Goal: Task Accomplishment & Management: Manage account settings

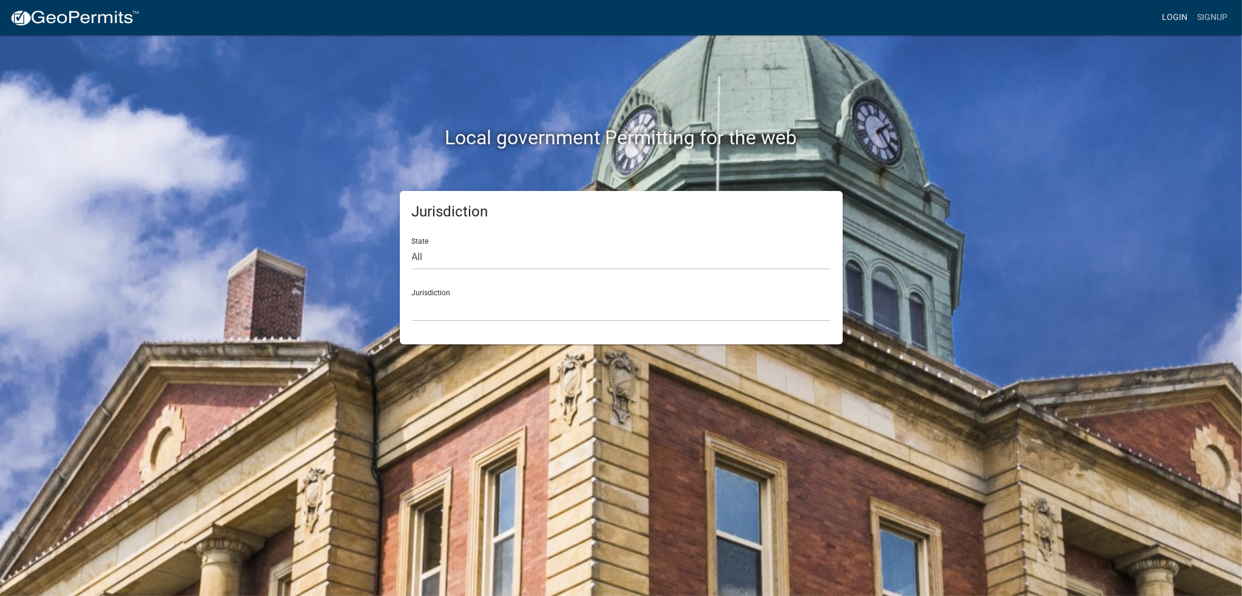
click at [1177, 15] on link "Login" at bounding box center [1174, 17] width 35 height 23
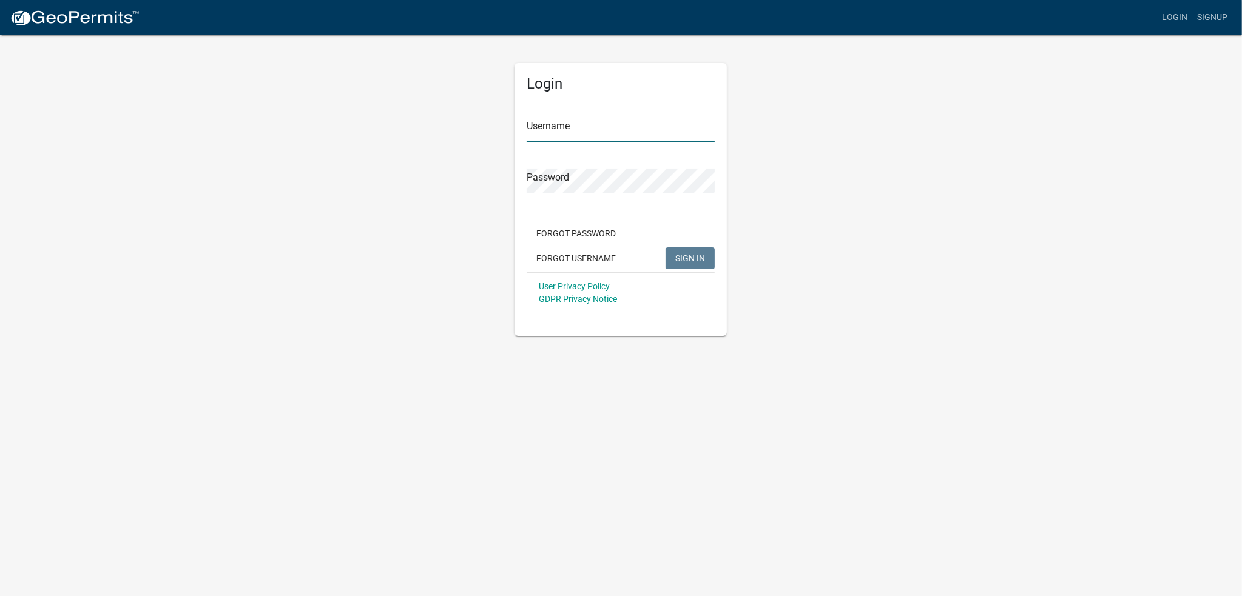
click at [573, 127] on input "Username" at bounding box center [621, 129] width 188 height 25
type input "[PERSON_NAME]"
click at [665, 248] on button "SIGN IN" at bounding box center [689, 259] width 49 height 22
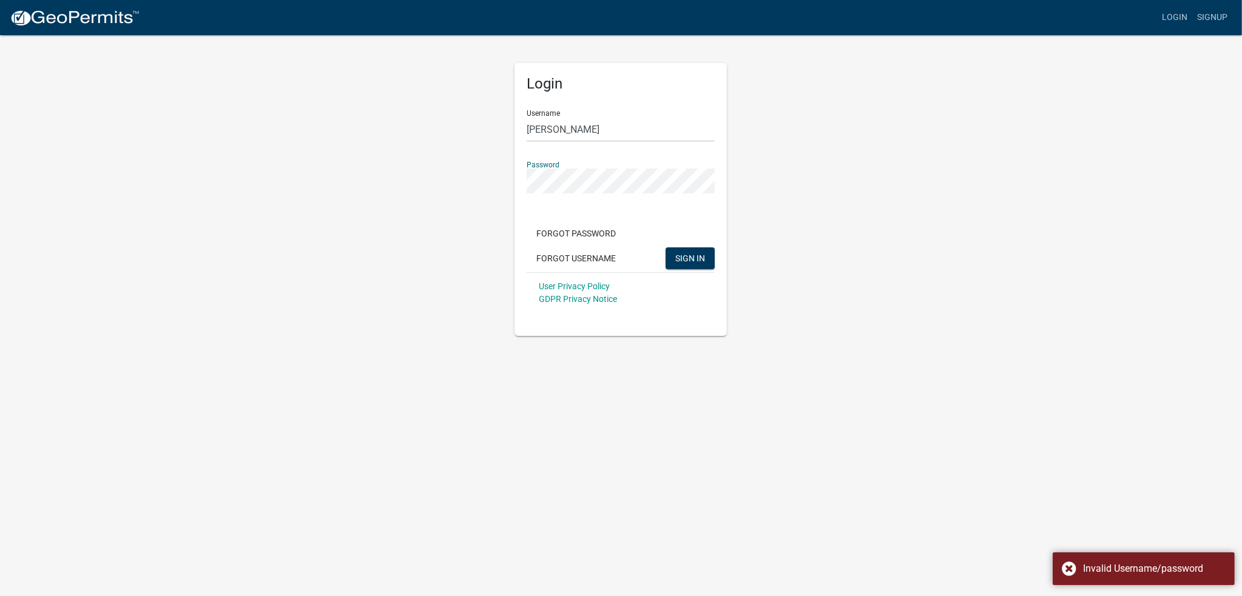
click at [374, 180] on div "Login Username [PERSON_NAME] Password Forgot Password Forgot Username SIGN IN U…" at bounding box center [621, 185] width 692 height 302
click at [665, 248] on button "SIGN IN" at bounding box center [689, 259] width 49 height 22
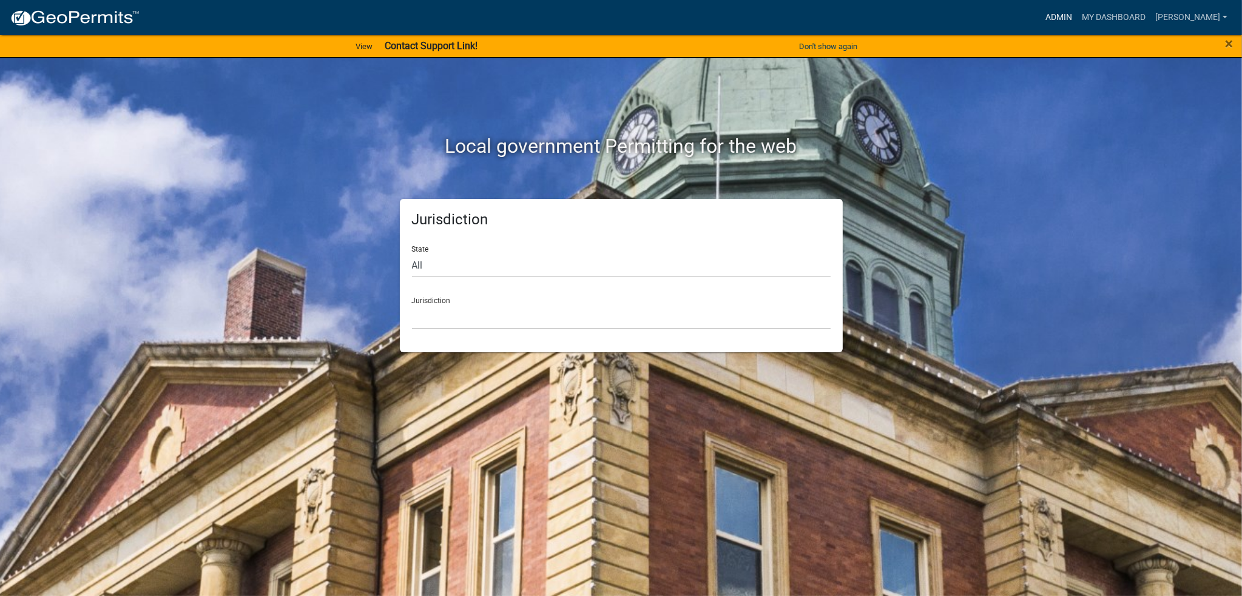
click at [1070, 16] on link "Admin" at bounding box center [1058, 17] width 36 height 23
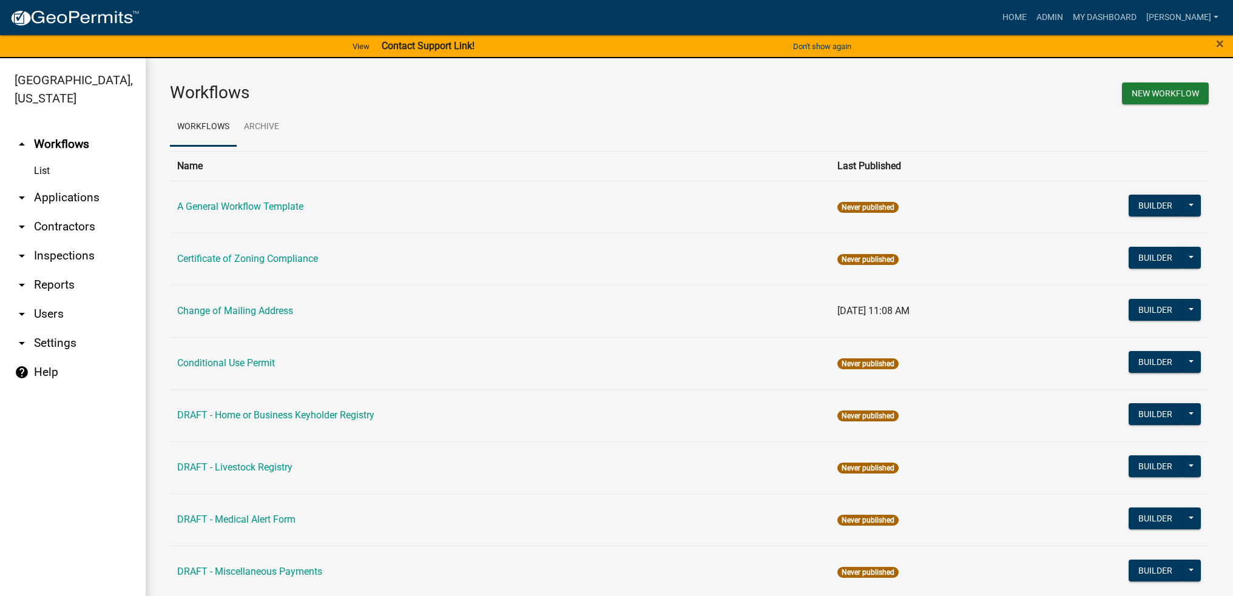
scroll to position [61, 0]
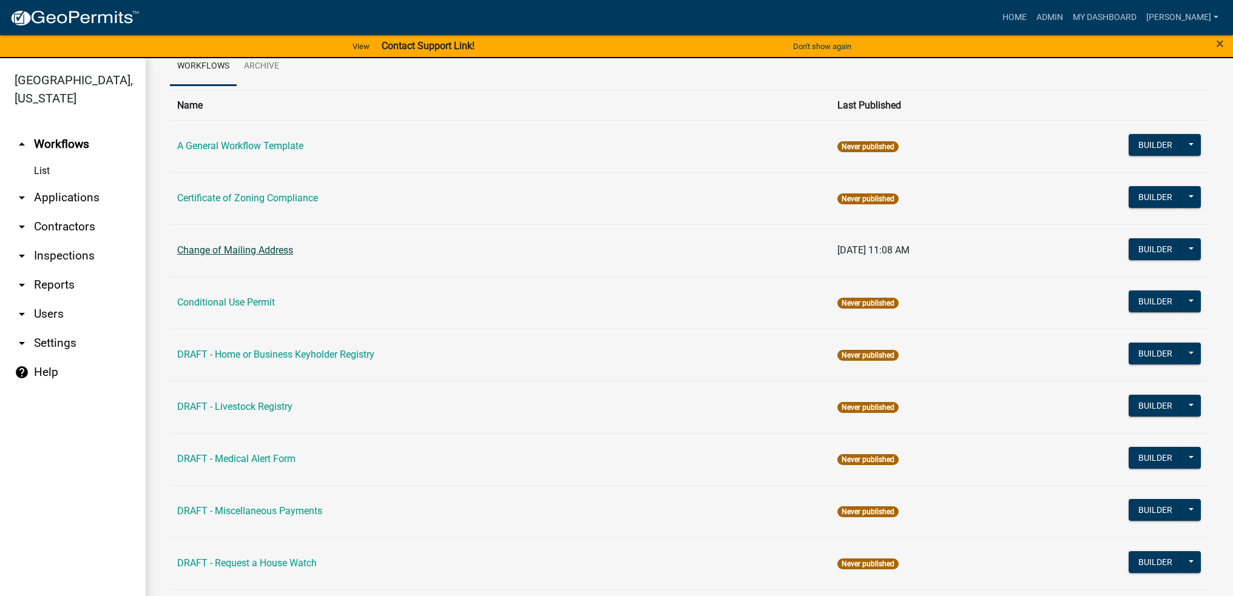
click at [258, 248] on link "Change of Mailing Address" at bounding box center [235, 250] width 116 height 12
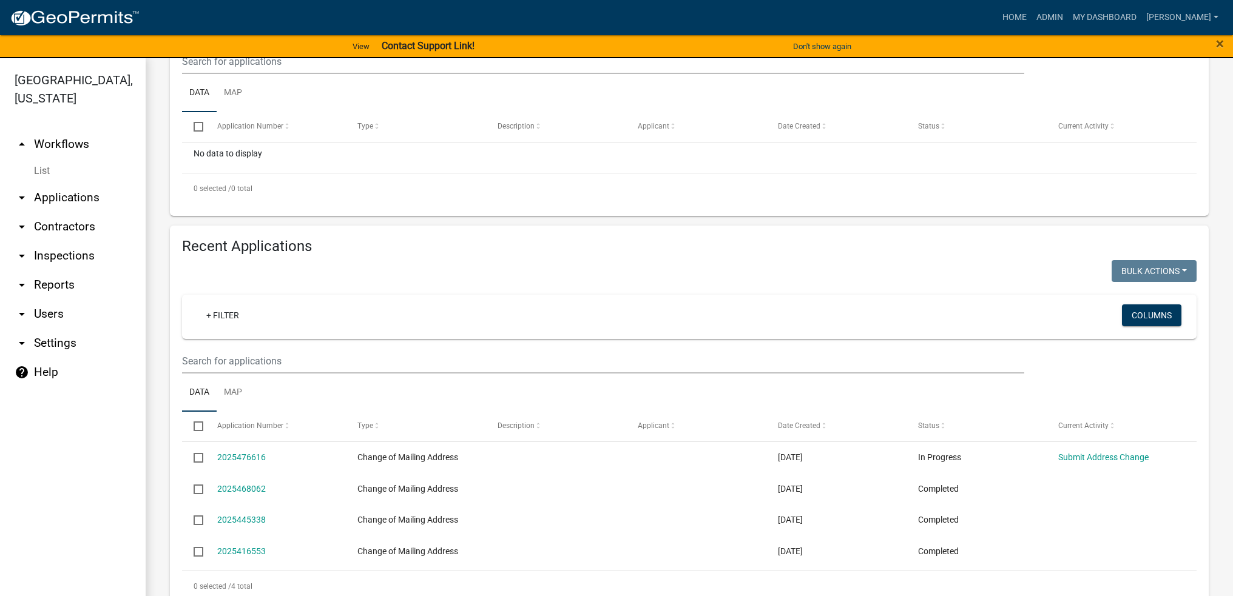
scroll to position [301, 0]
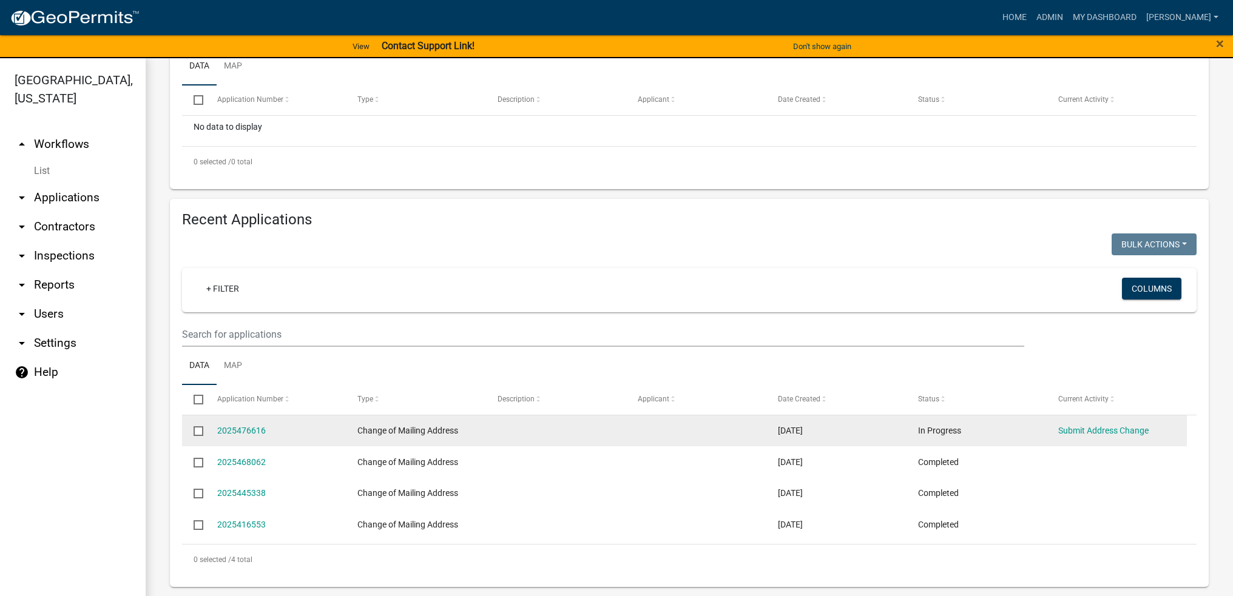
click at [199, 431] on input "checkbox" at bounding box center [198, 430] width 8 height 8
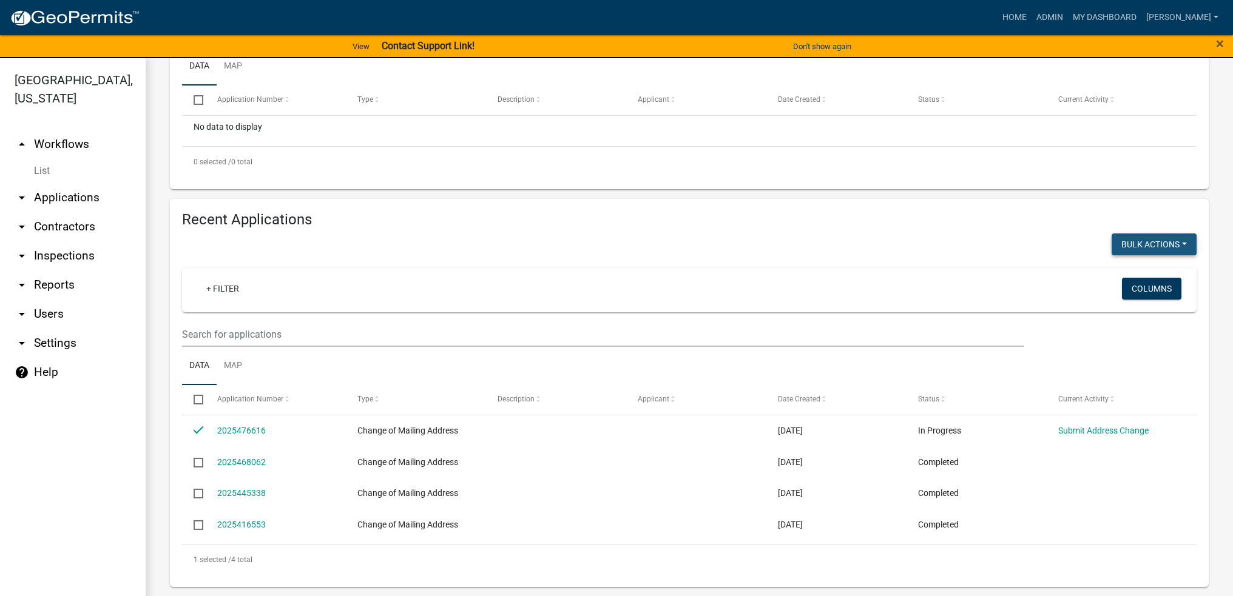
click at [1119, 252] on button "Bulk Actions" at bounding box center [1153, 245] width 85 height 22
click at [1119, 277] on button "Void" at bounding box center [1147, 275] width 97 height 29
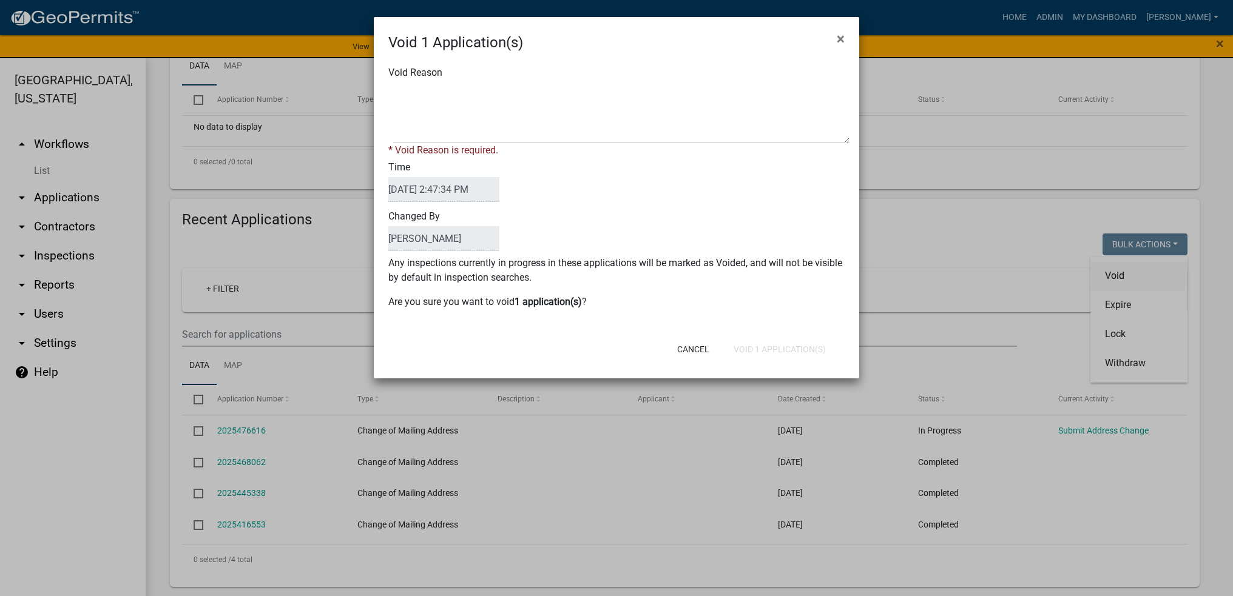
checkbox input "false"
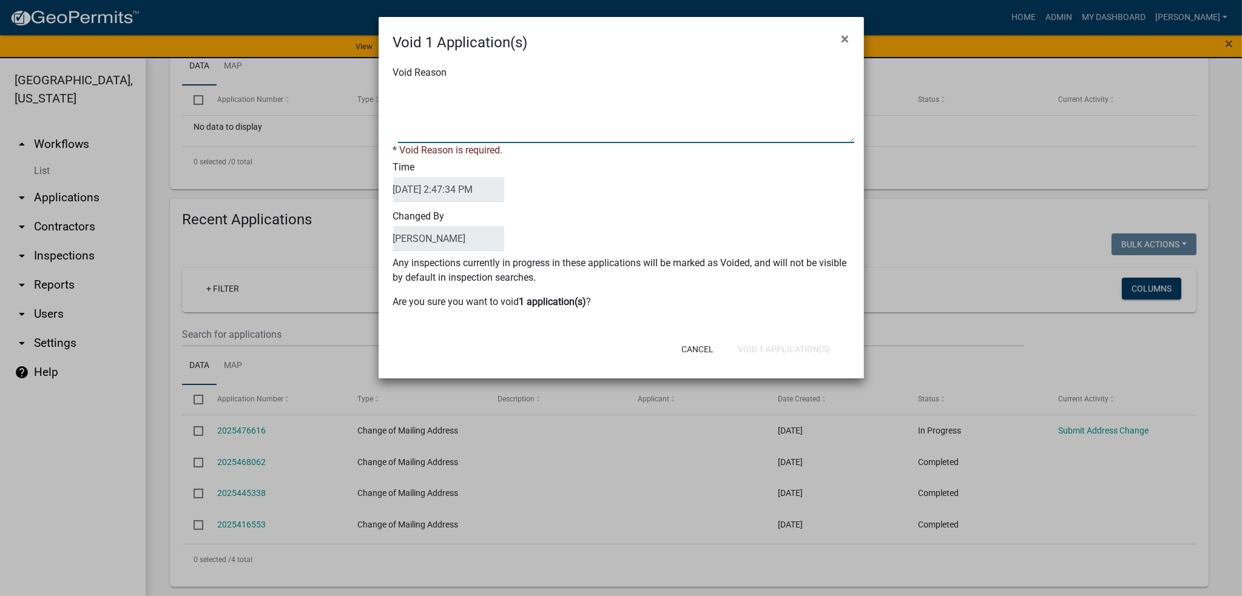
click at [411, 133] on textarea "Void Reason" at bounding box center [626, 113] width 456 height 61
type textarea "Never Completed"
click at [786, 343] on button "Void 1 Application(s)" at bounding box center [784, 349] width 112 height 22
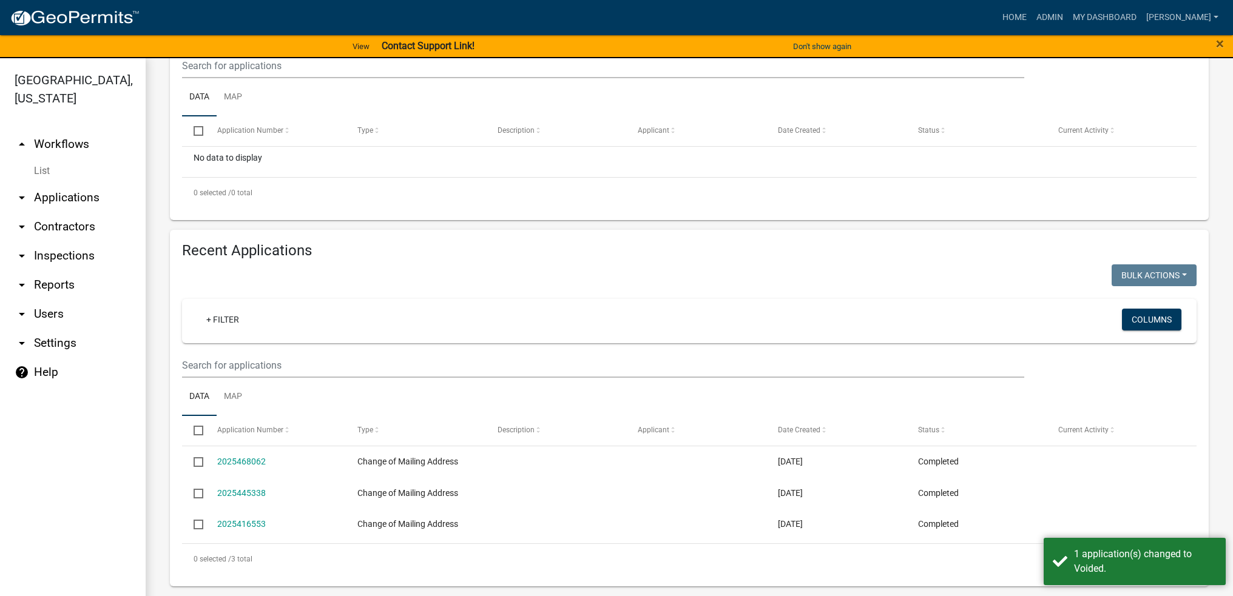
scroll to position [269, 0]
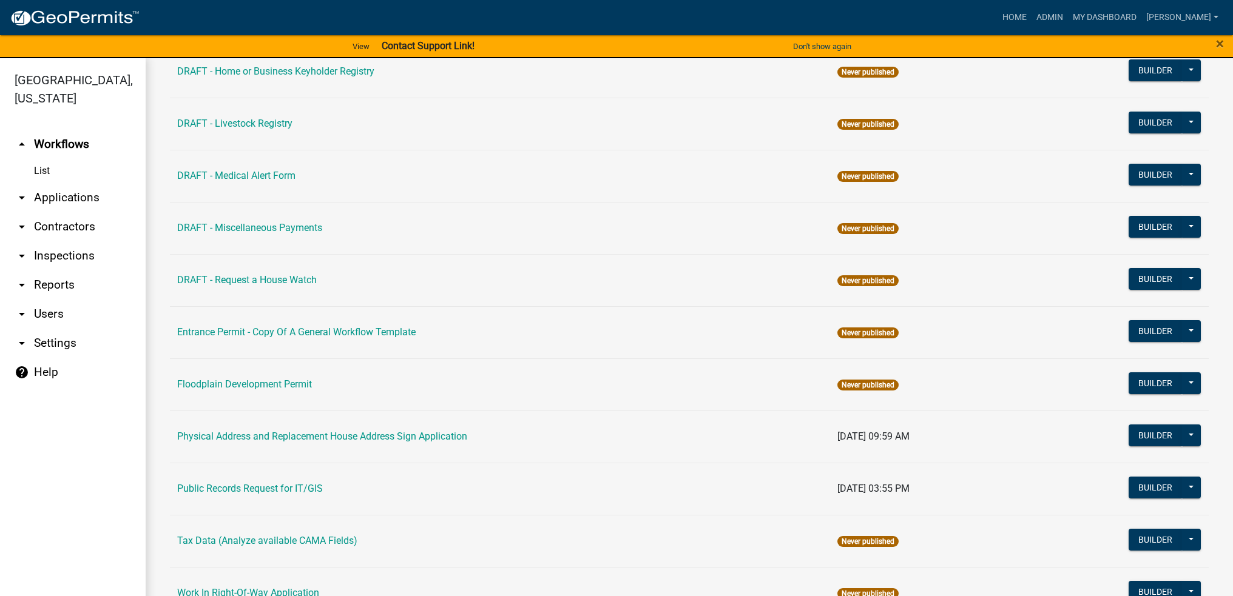
scroll to position [364, 0]
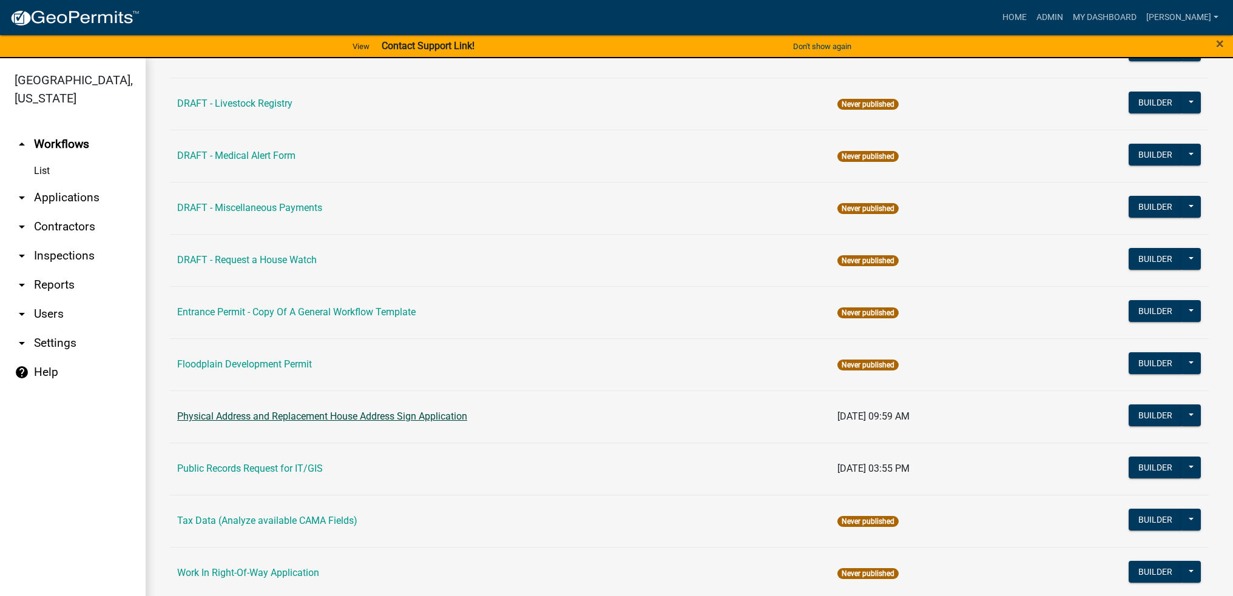
click at [294, 412] on link "Physical Address and Replacement House Address Sign Application" at bounding box center [322, 417] width 290 height 12
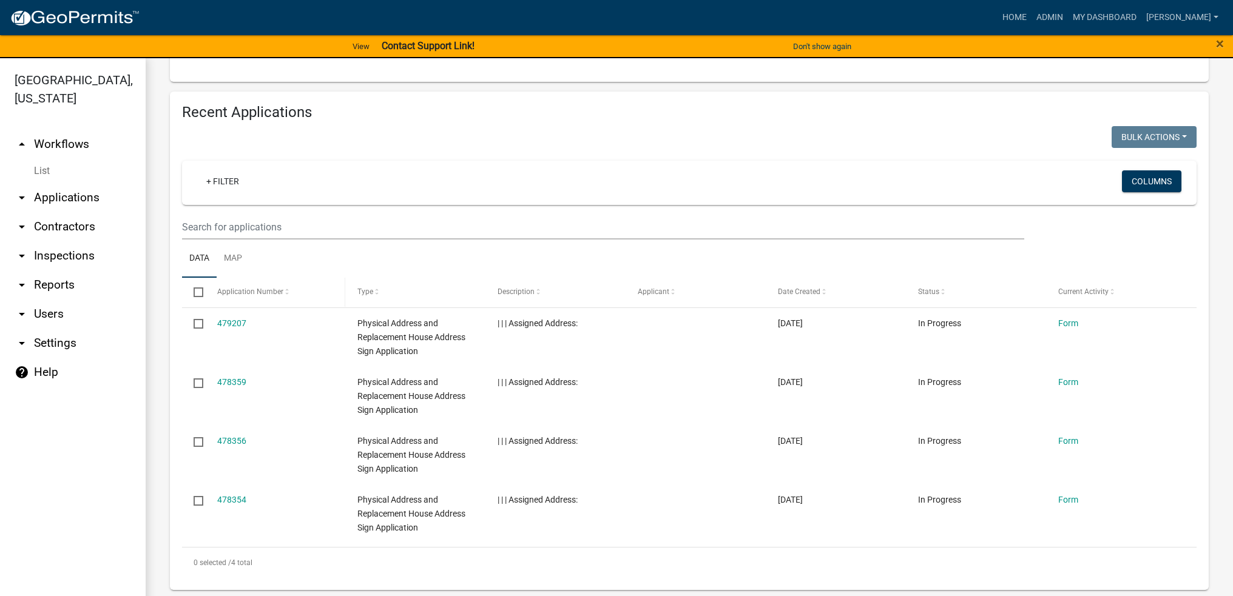
scroll to position [439, 0]
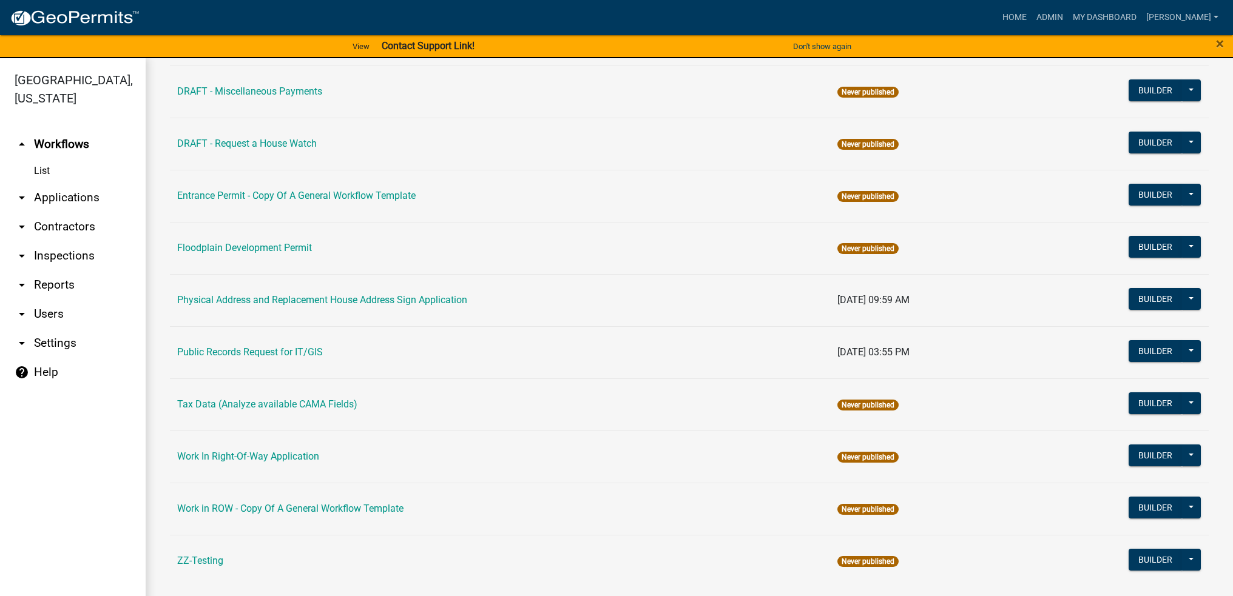
scroll to position [488, 0]
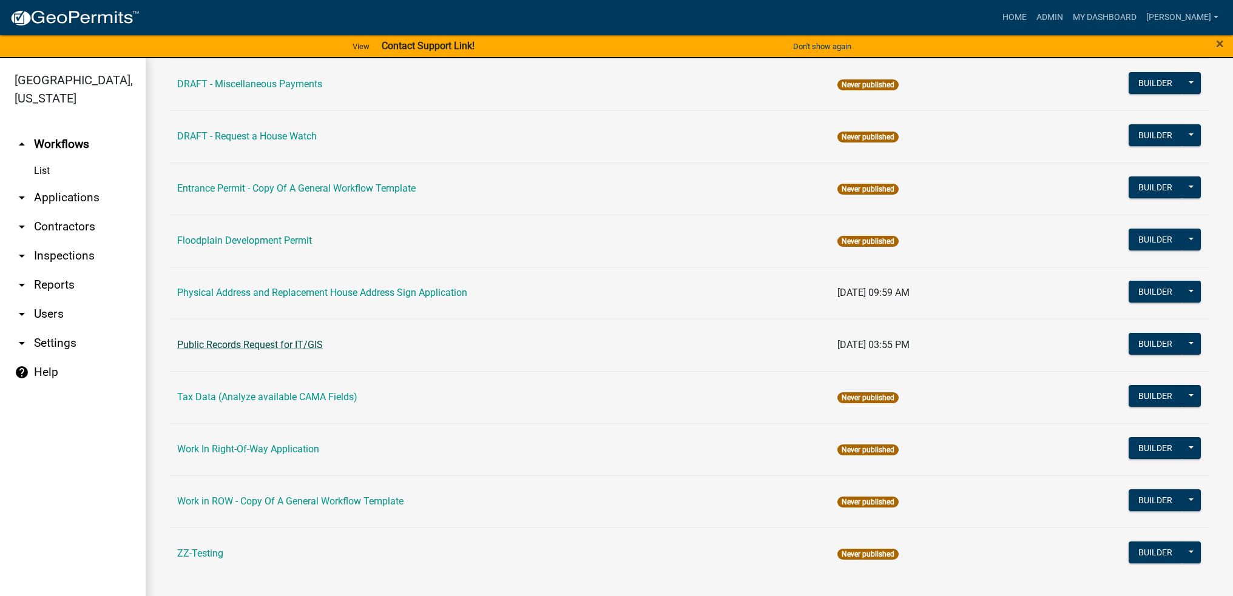
click at [262, 339] on link "Public Records Request for IT/GIS" at bounding box center [250, 345] width 146 height 12
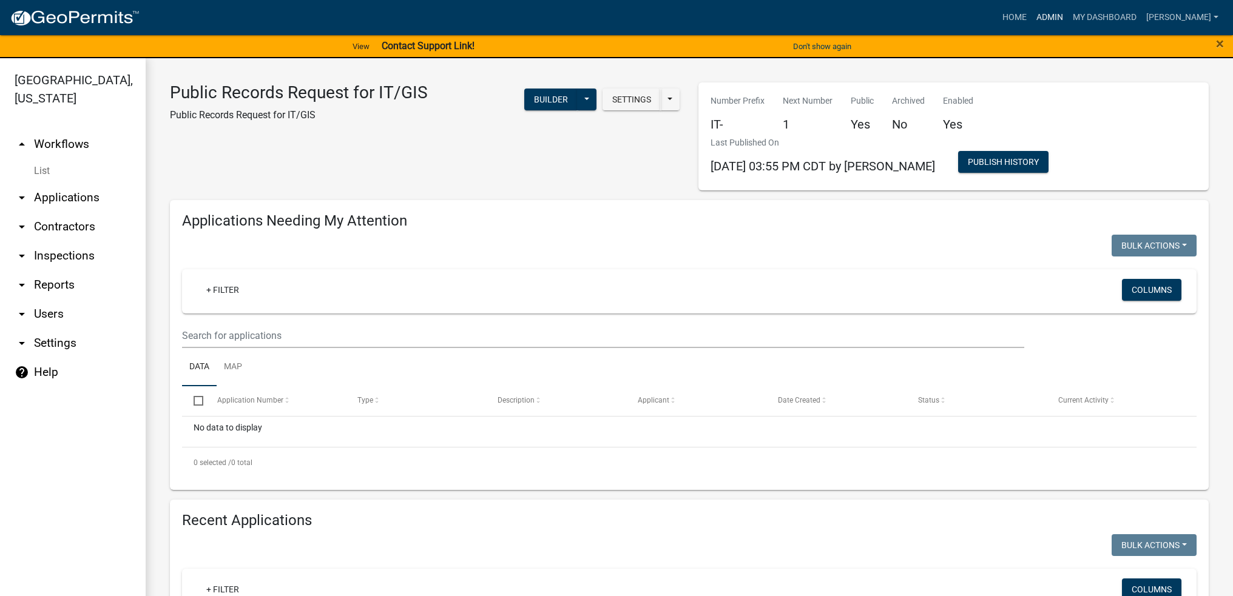
click at [1068, 21] on link "Admin" at bounding box center [1049, 17] width 36 height 23
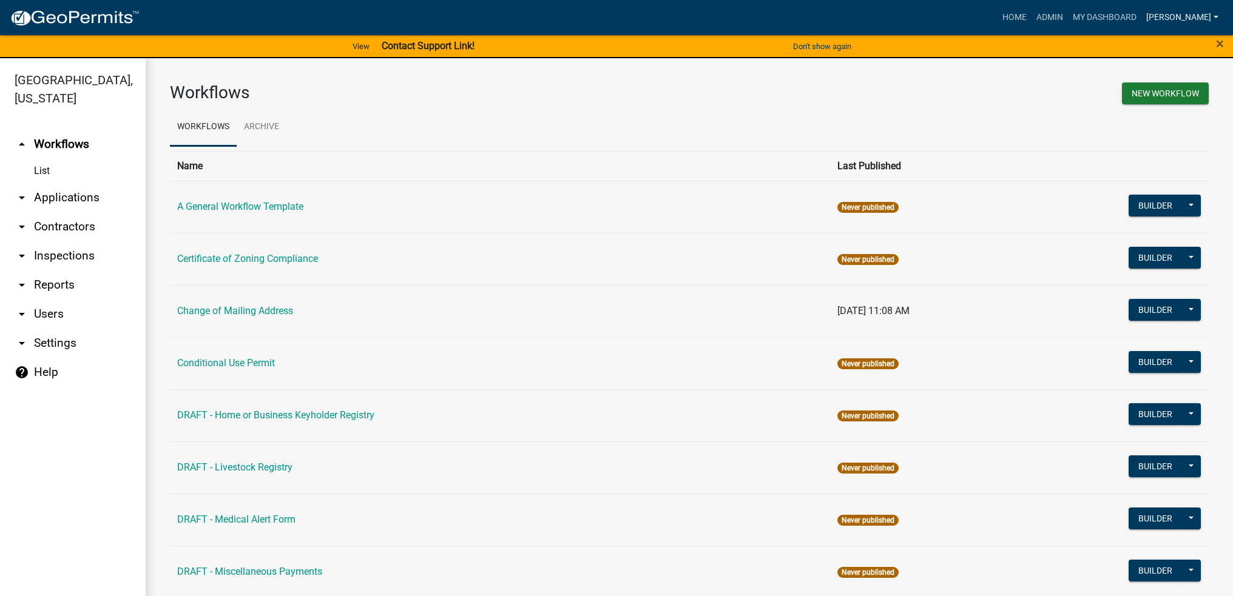
click at [1196, 10] on link "[PERSON_NAME]" at bounding box center [1182, 17] width 82 height 23
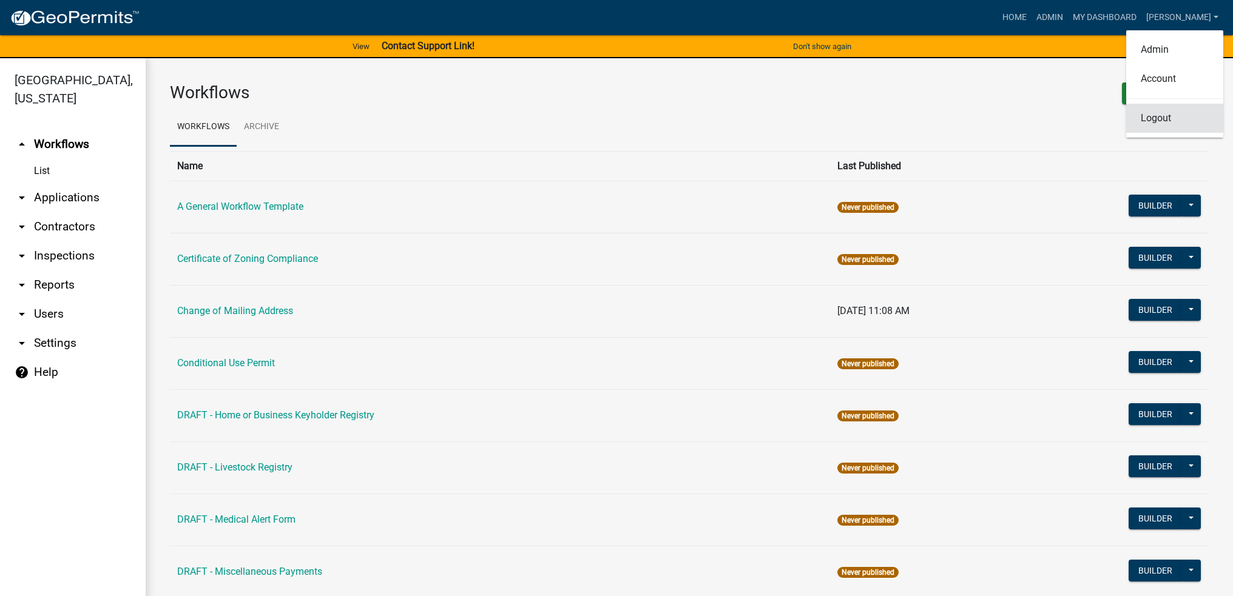
click at [1160, 121] on link "Logout" at bounding box center [1174, 118] width 97 height 29
